Goal: Task Accomplishment & Management: Manage account settings

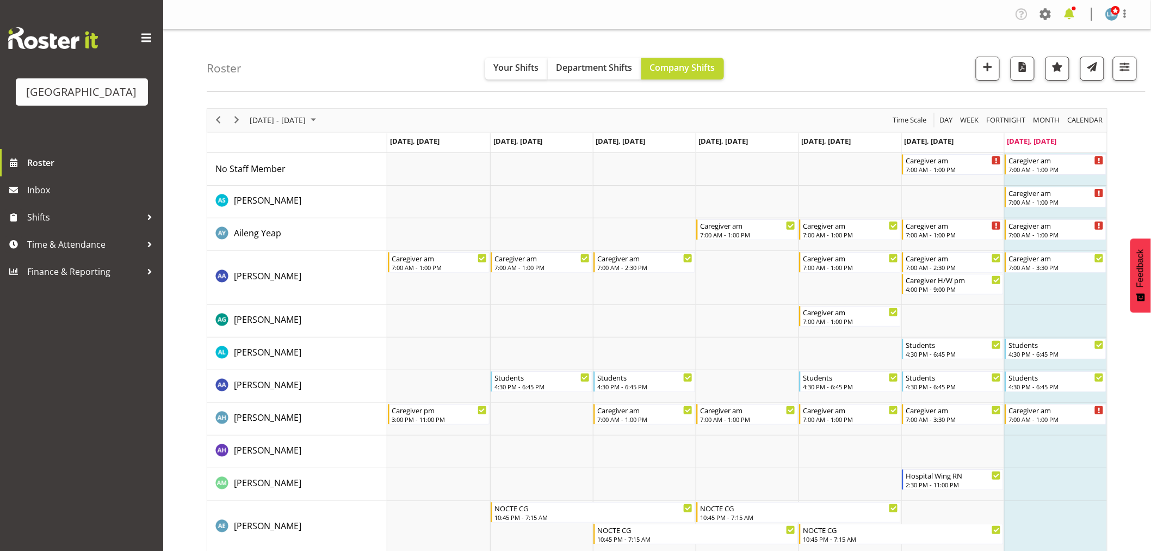
click at [1068, 8] on span at bounding box center [1069, 13] width 17 height 17
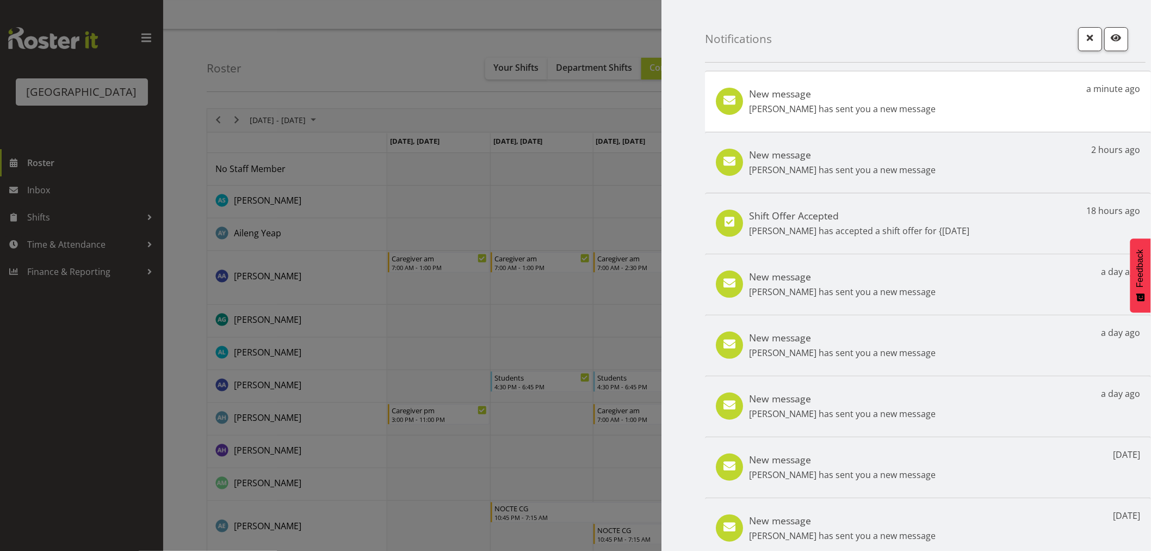
click at [120, 180] on div at bounding box center [575, 275] width 1151 height 551
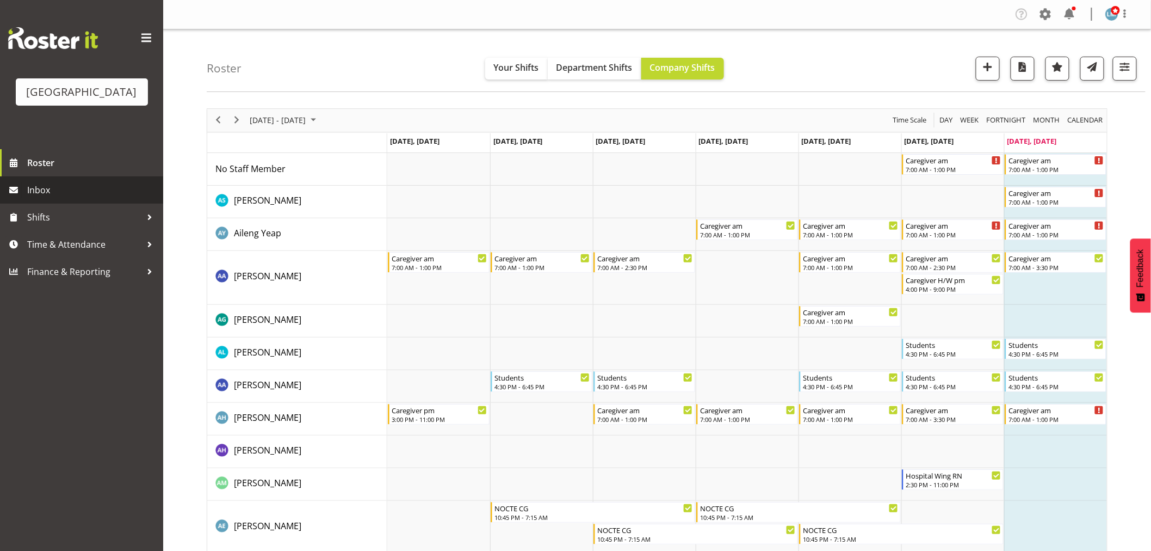
click at [28, 198] on span "Inbox" at bounding box center [92, 190] width 131 height 16
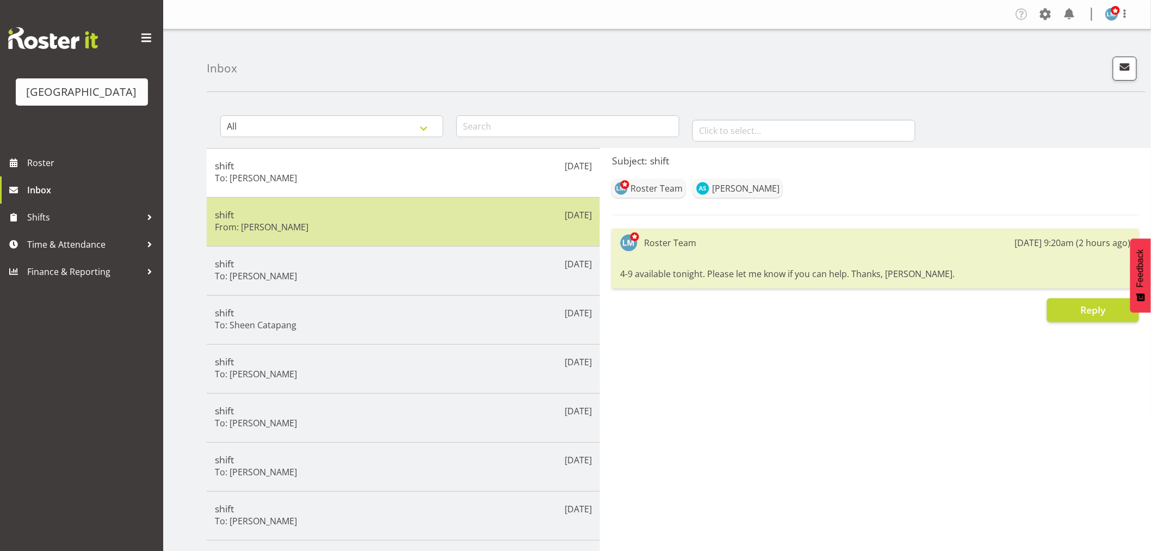
click at [488, 216] on h5 "shift" at bounding box center [403, 214] width 377 height 12
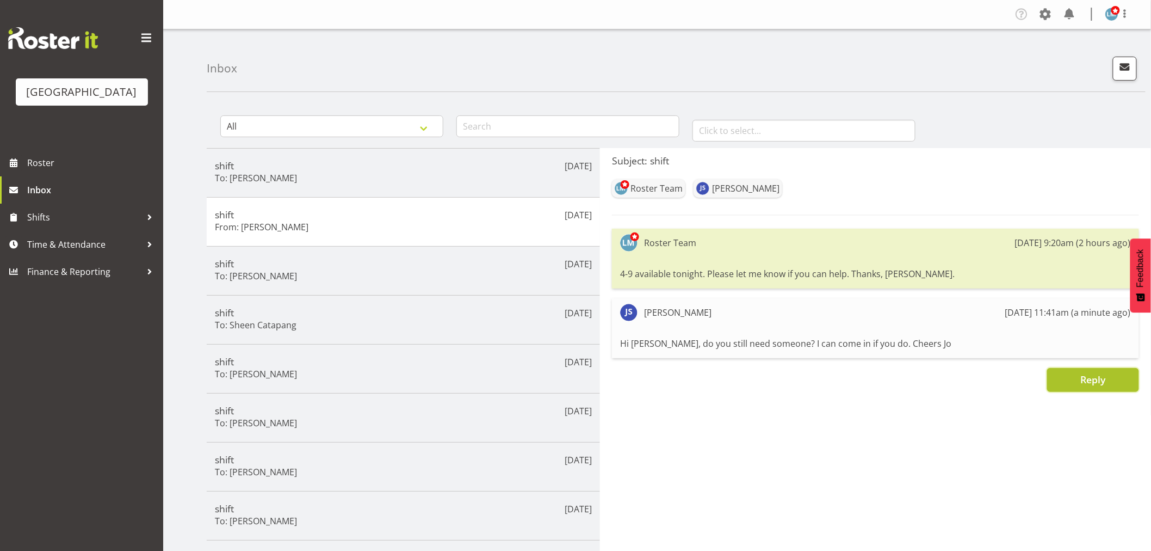
click at [1100, 377] on span "Reply" at bounding box center [1092, 379] width 25 height 13
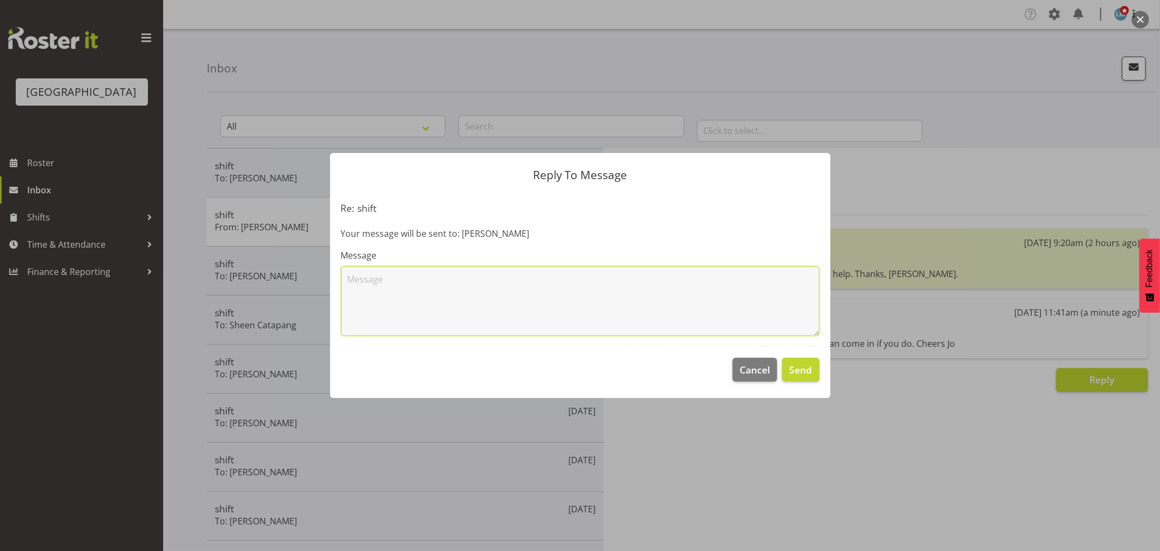
click at [541, 292] on textarea at bounding box center [580, 301] width 479 height 70
type textarea "Yes, we still need someone. Thanks [PERSON_NAME], that would be great. 4-9 in t…"
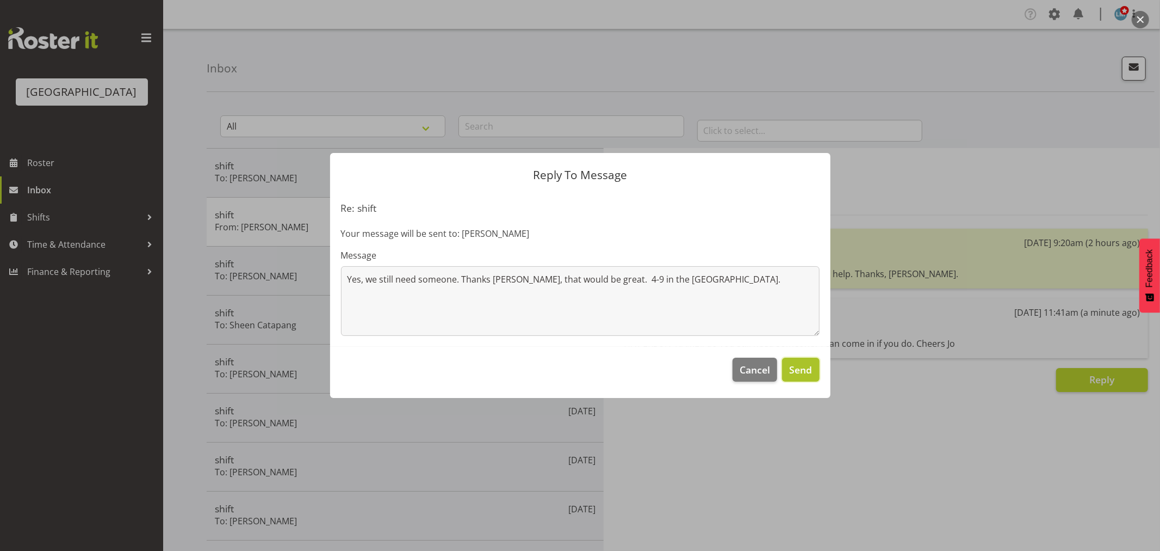
click at [792, 369] on span "Send" at bounding box center [800, 369] width 23 height 14
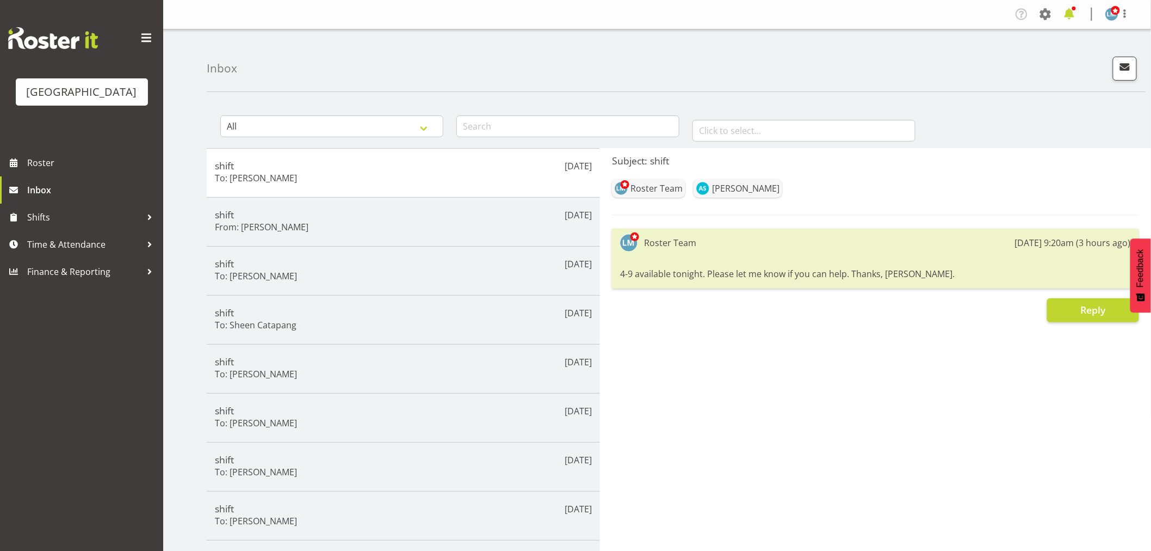
click at [1073, 16] on span at bounding box center [1069, 13] width 17 height 17
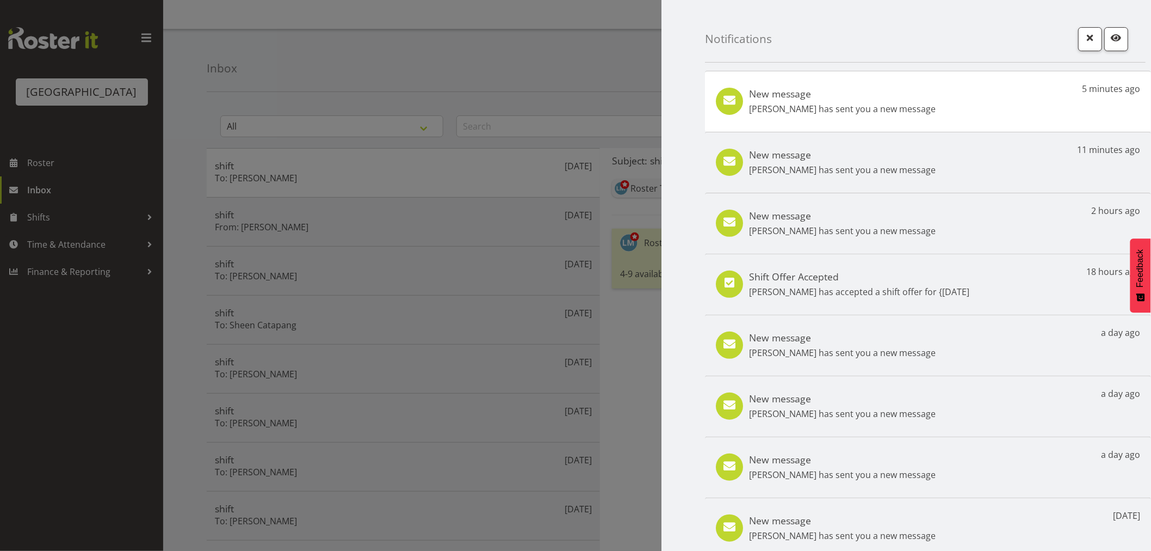
click at [442, 227] on div at bounding box center [575, 275] width 1151 height 551
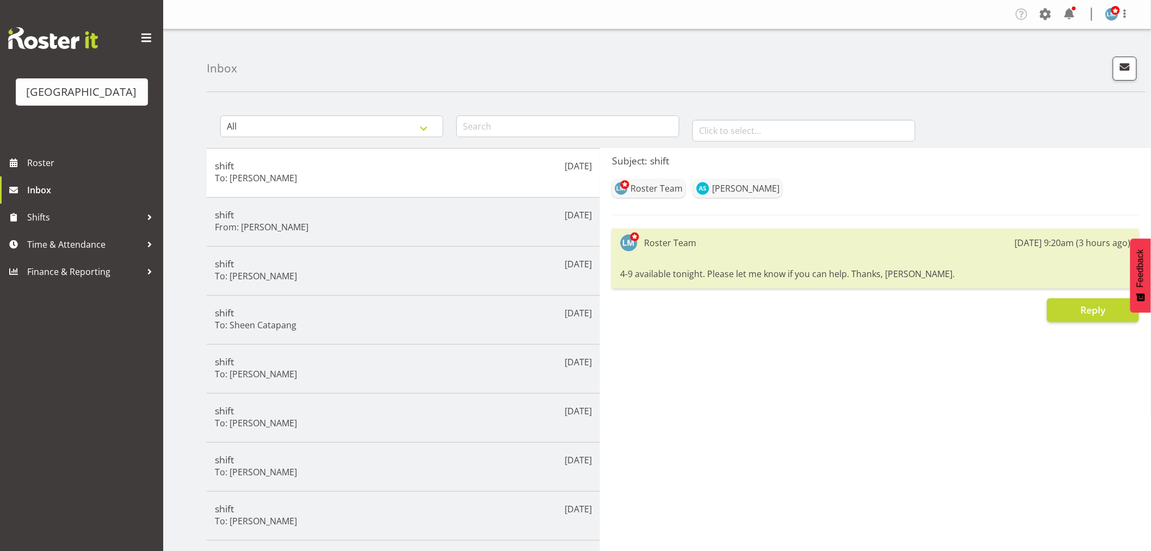
click at [442, 227] on div at bounding box center [575, 275] width 1151 height 551
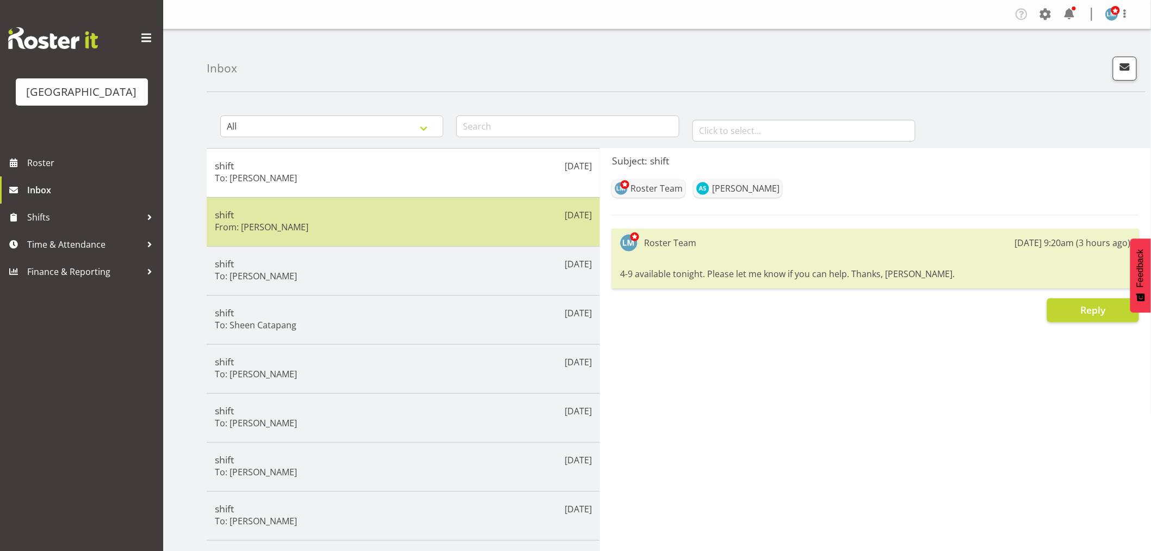
click at [393, 217] on h5 "shift" at bounding box center [403, 214] width 377 height 12
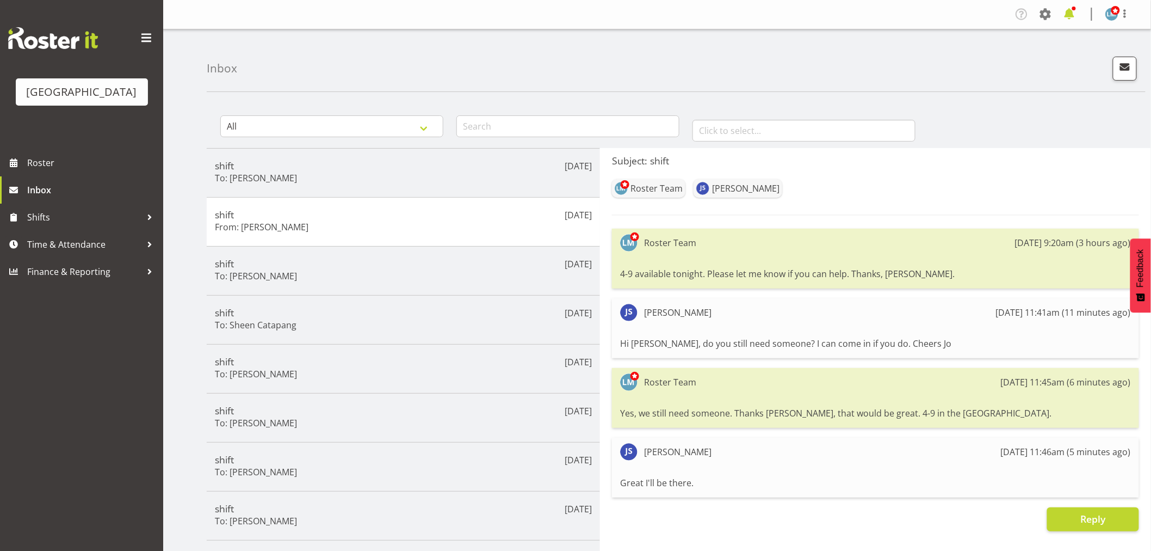
click at [1071, 9] on span at bounding box center [1069, 13] width 17 height 17
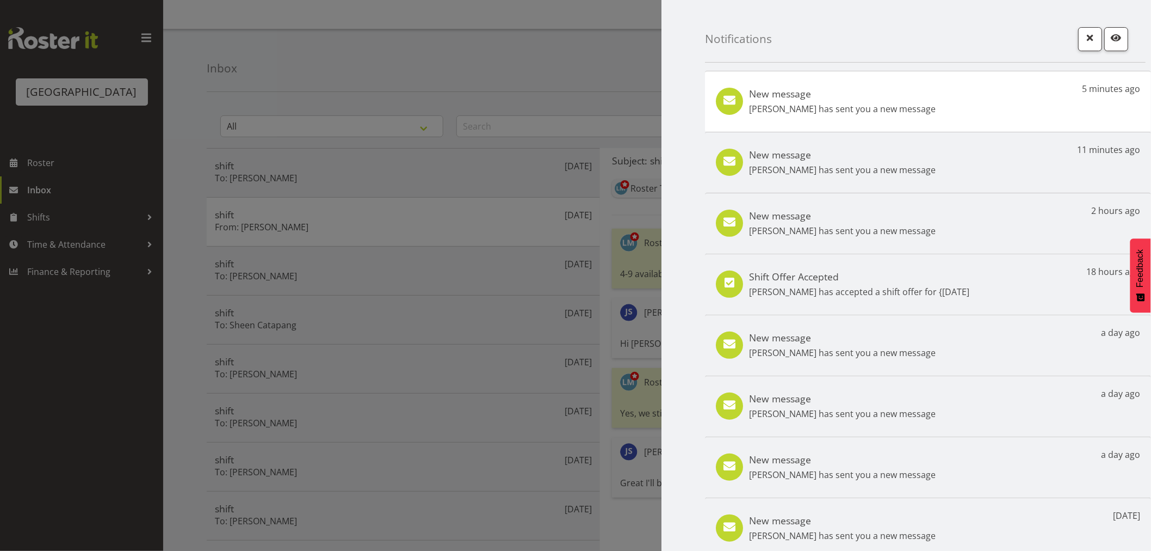
click at [1036, 104] on div "New message [PERSON_NAME] has sent you a new message 5 minutes ago" at bounding box center [928, 101] width 446 height 61
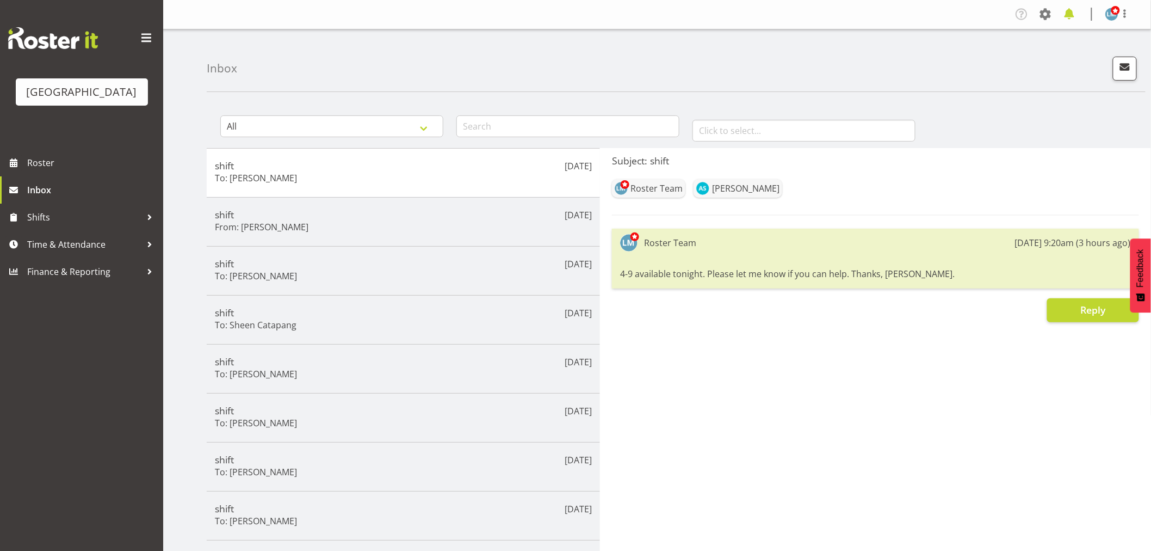
click at [1073, 11] on span at bounding box center [1069, 13] width 17 height 17
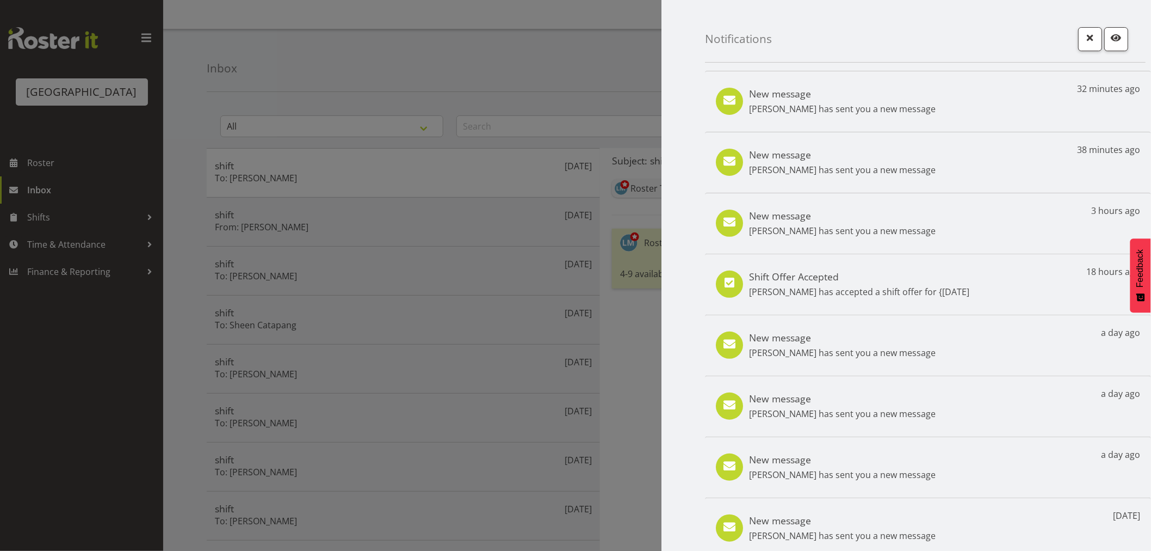
click at [988, 92] on div "New message Joanna Shore has sent you a new message 32 minutes ago" at bounding box center [928, 101] width 446 height 61
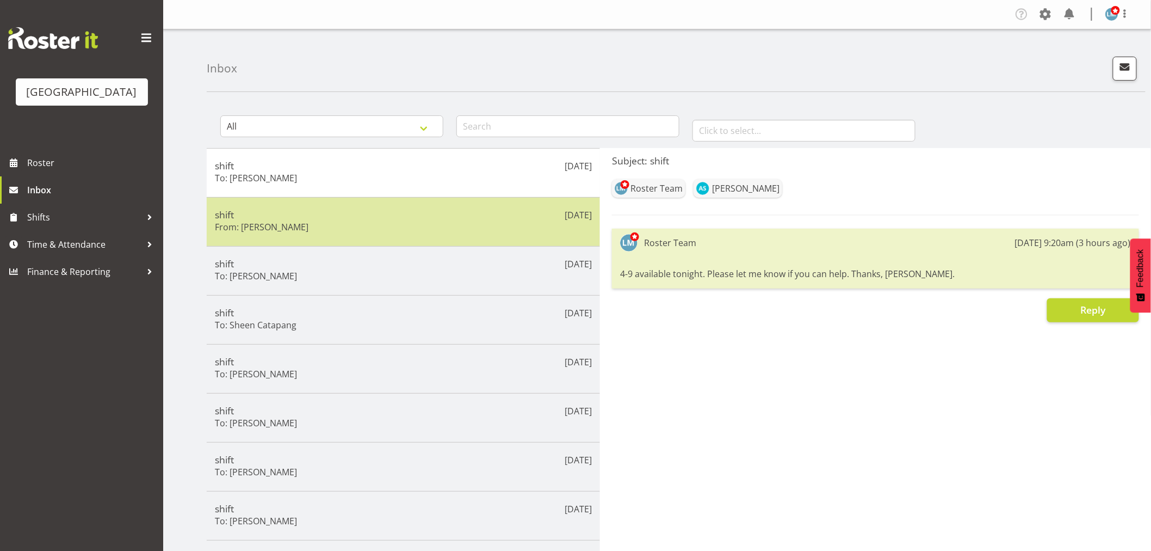
click at [352, 225] on div "shift From: Joanna Shore" at bounding box center [403, 221] width 377 height 27
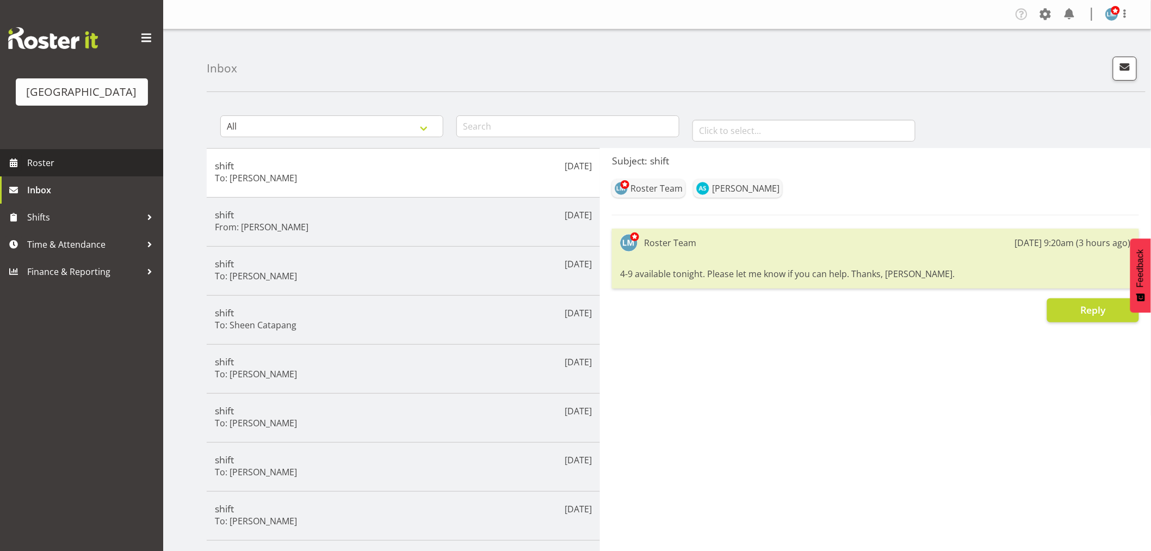
click at [23, 174] on link "Roster" at bounding box center [81, 162] width 163 height 27
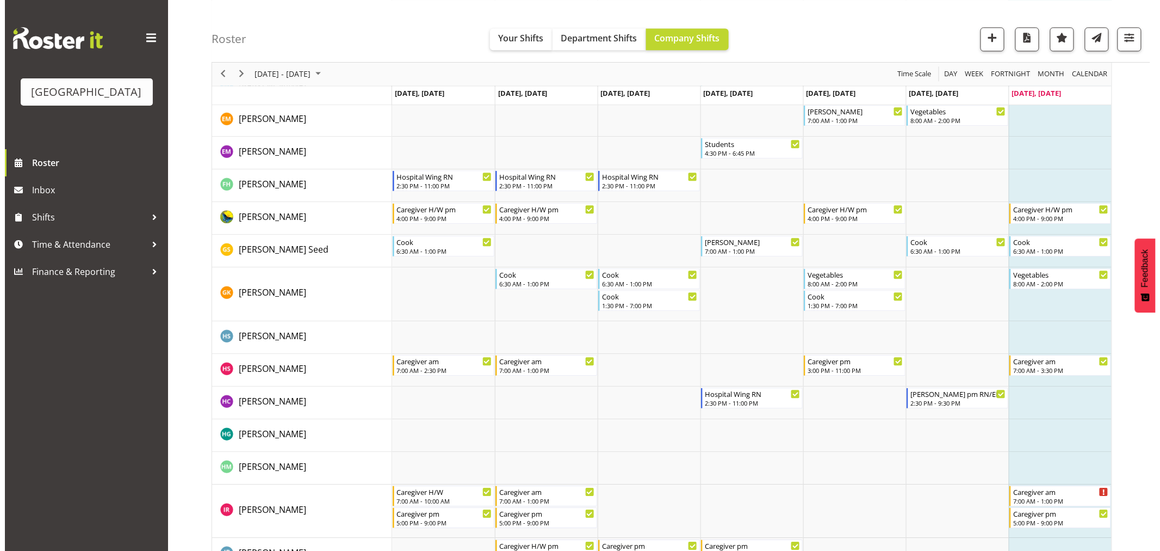
scroll to position [1027, 0]
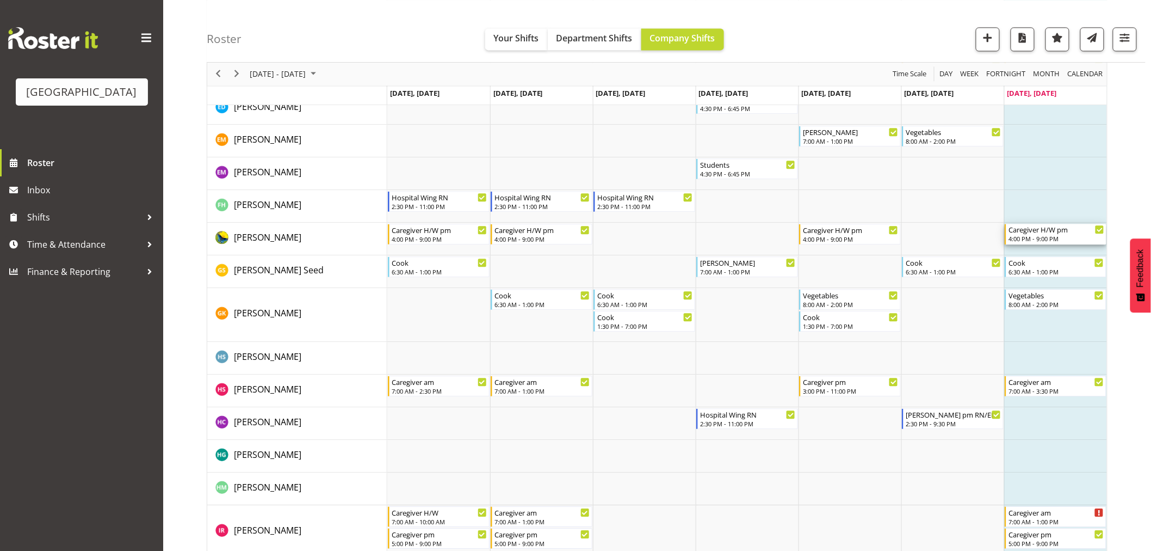
click at [1052, 237] on div "4:00 PM - 9:00 PM" at bounding box center [1057, 238] width 96 height 9
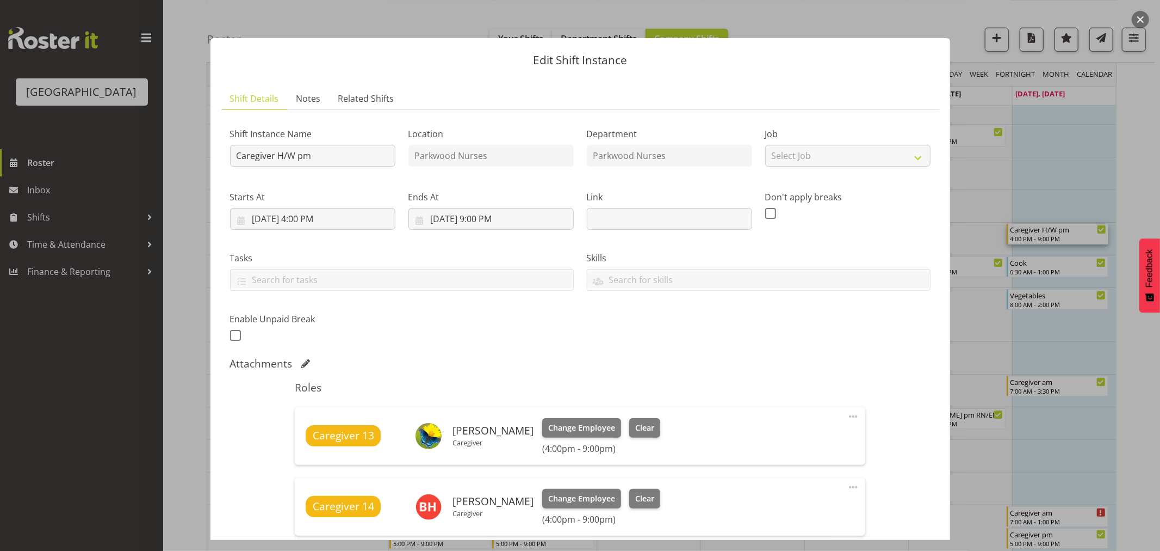
scroll to position [121, 0]
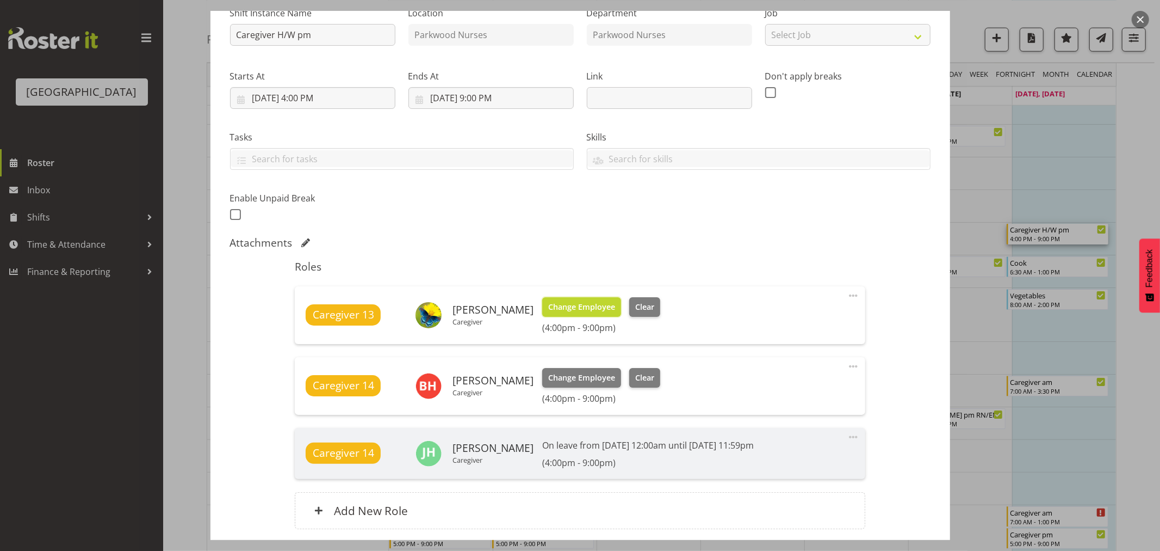
click at [568, 303] on span "Change Employee" at bounding box center [581, 307] width 67 height 12
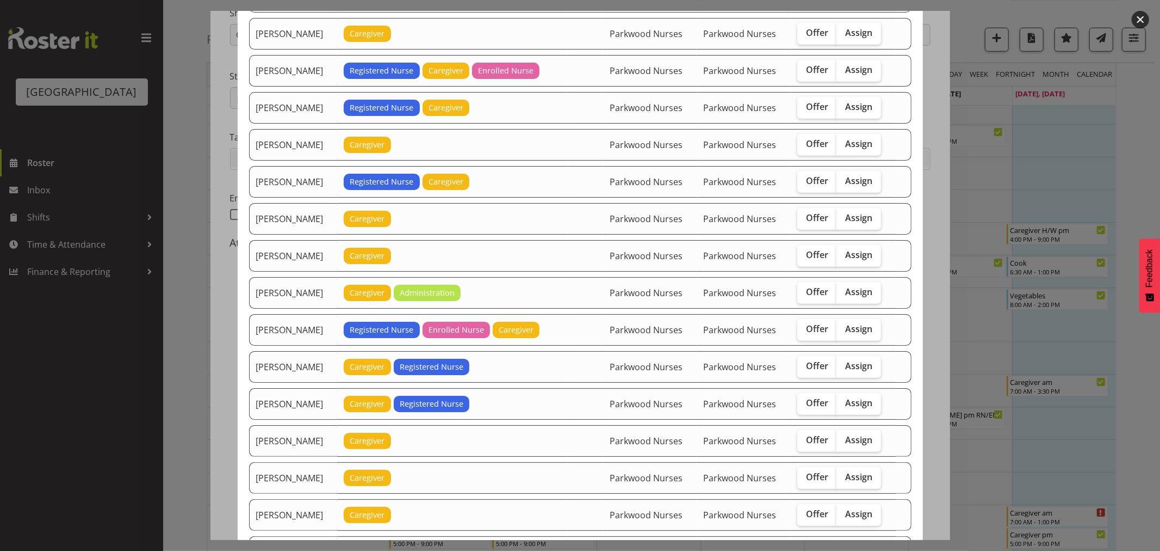
scroll to position [665, 0]
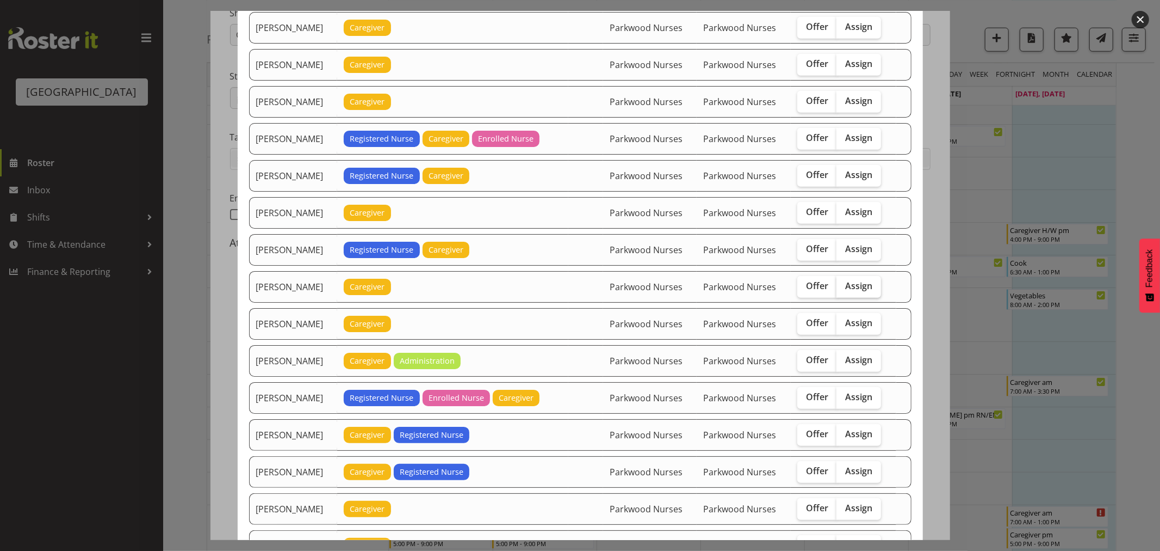
click at [850, 286] on span "Assign" at bounding box center [858, 285] width 27 height 11
click at [844, 286] on input "Assign" at bounding box center [840, 285] width 7 height 7
checkbox input "true"
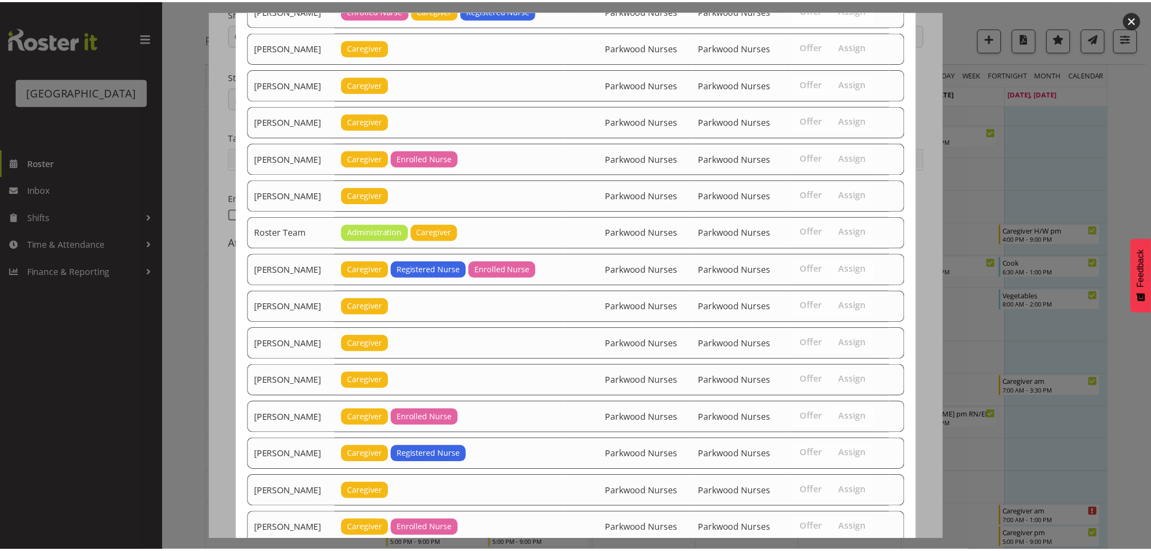
scroll to position [1462, 0]
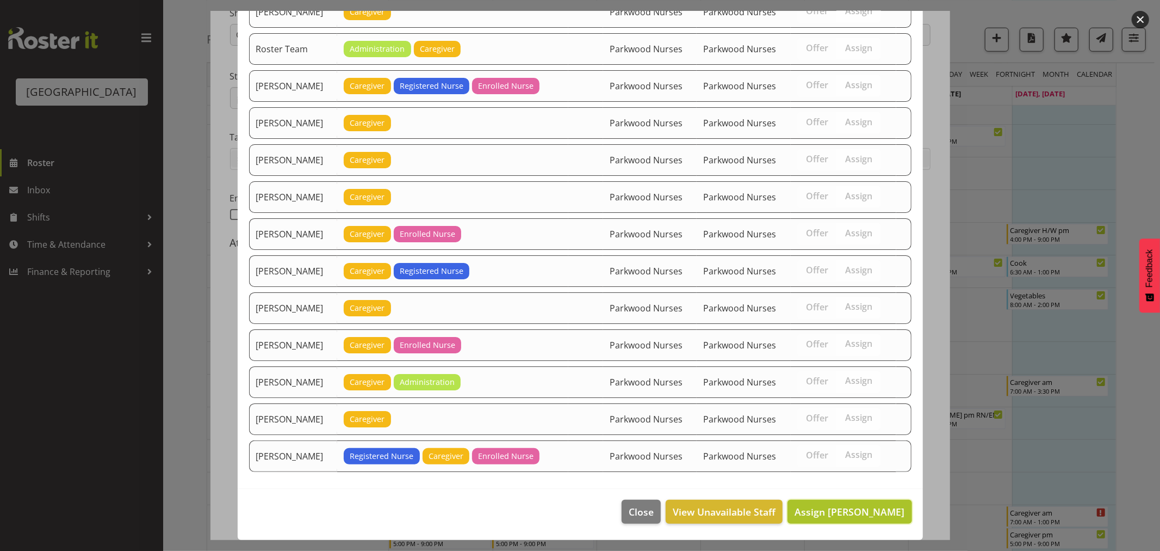
click at [837, 508] on span "Assign Joanna Shore" at bounding box center [850, 511] width 110 height 13
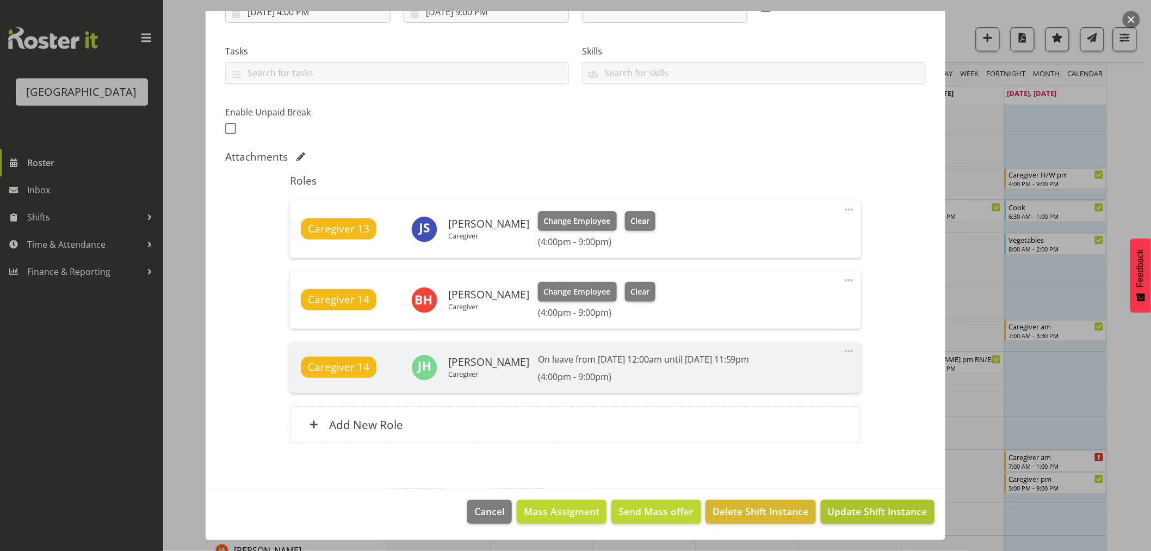
scroll to position [1088, 0]
click at [848, 508] on span "Update Shift Instance" at bounding box center [878, 511] width 100 height 14
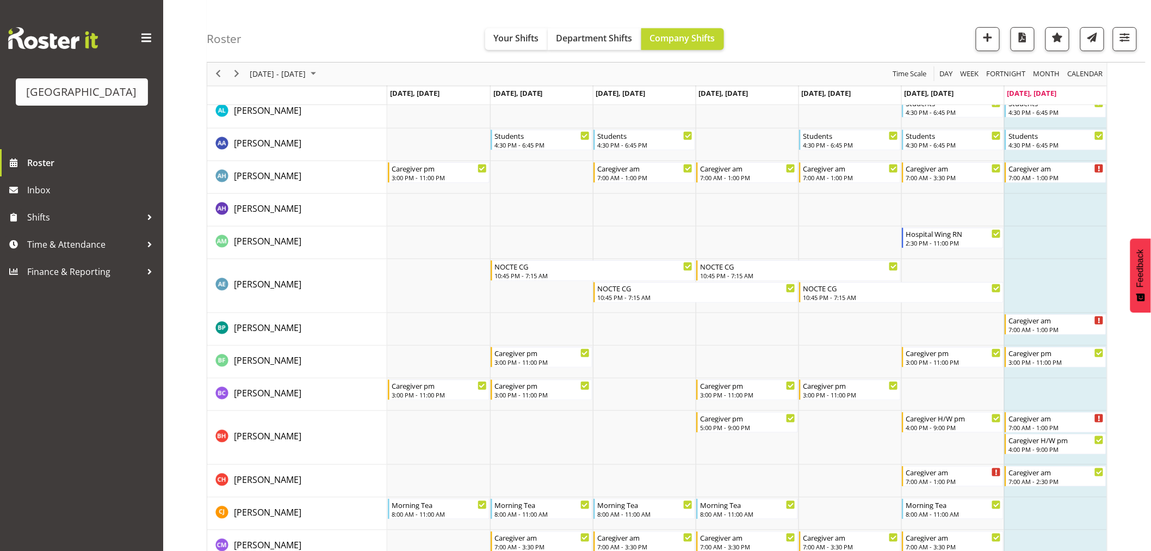
scroll to position [0, 0]
